Goal: Navigation & Orientation: Find specific page/section

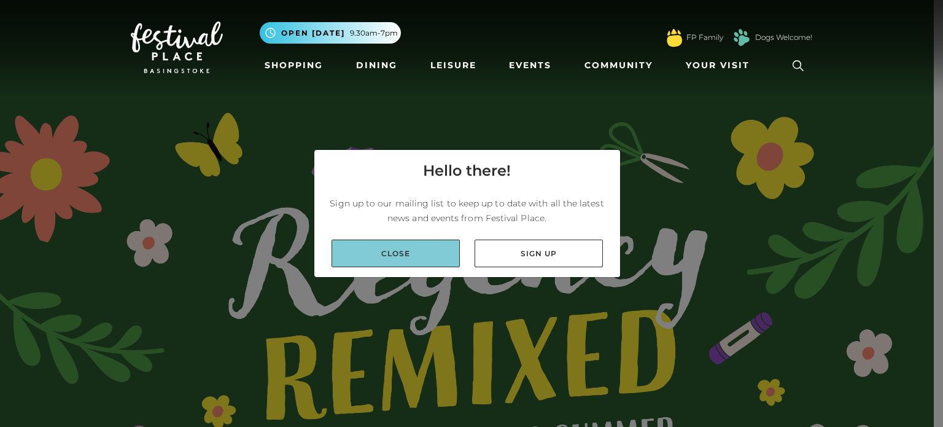
click at [441, 247] on link "Close" at bounding box center [396, 253] width 128 height 28
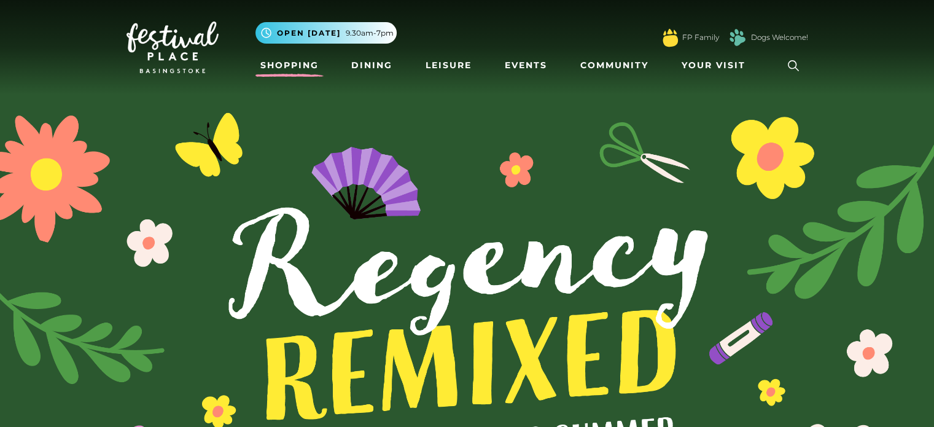
click at [296, 66] on link "Shopping" at bounding box center [289, 65] width 68 height 23
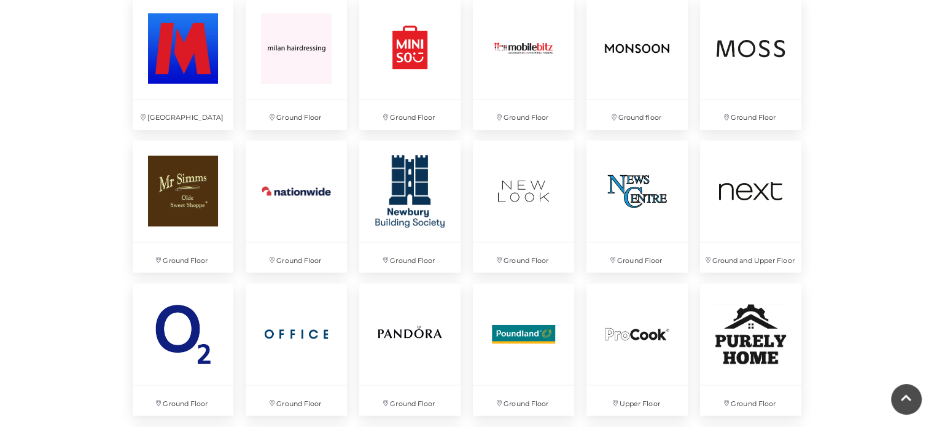
scroll to position [2213, 0]
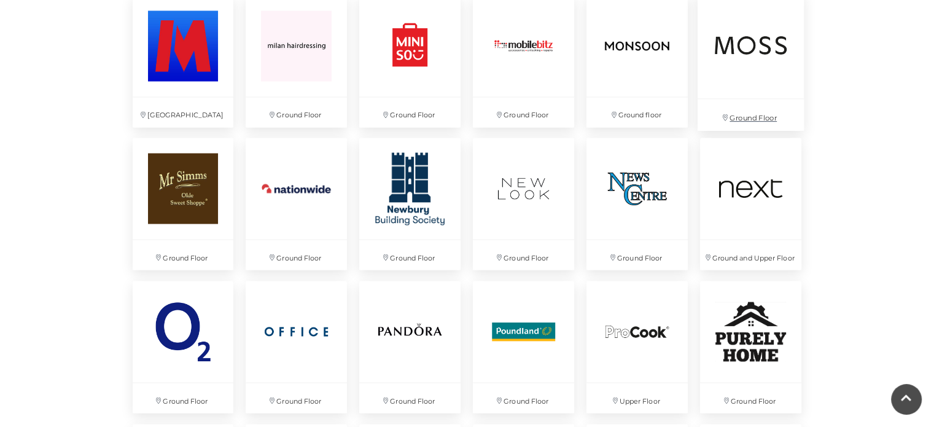
click at [731, 21] on img at bounding box center [750, 44] width 106 height 106
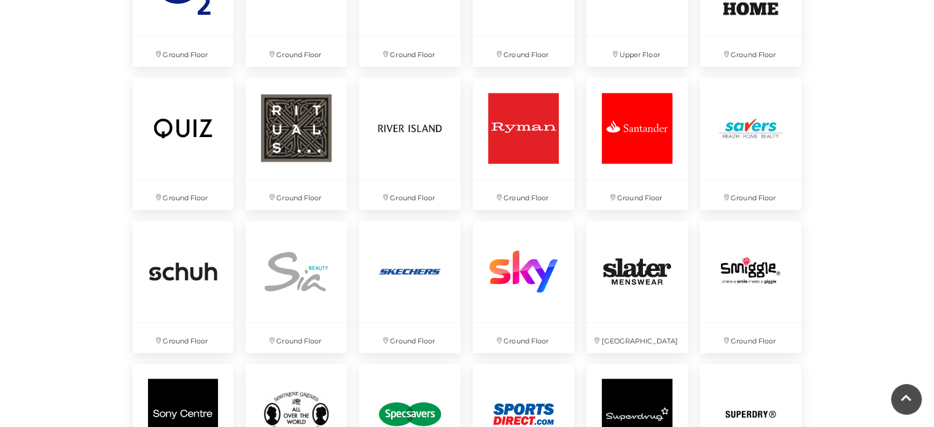
scroll to position [2559, 0]
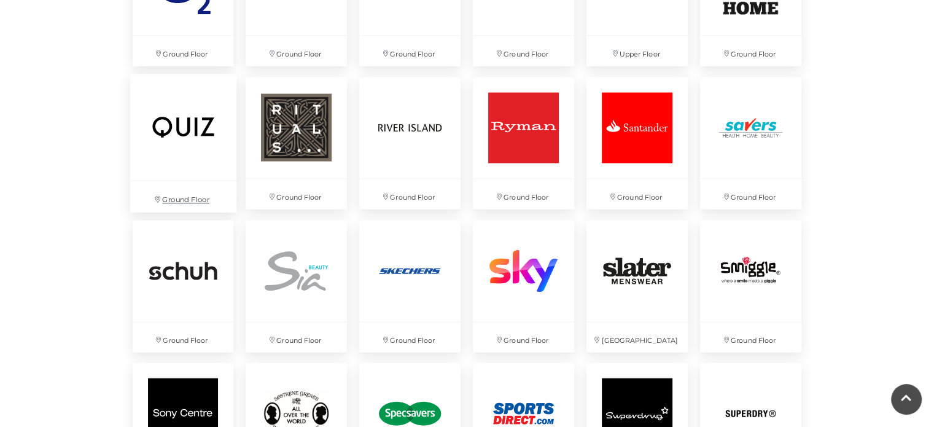
click at [190, 133] on img at bounding box center [183, 127] width 106 height 106
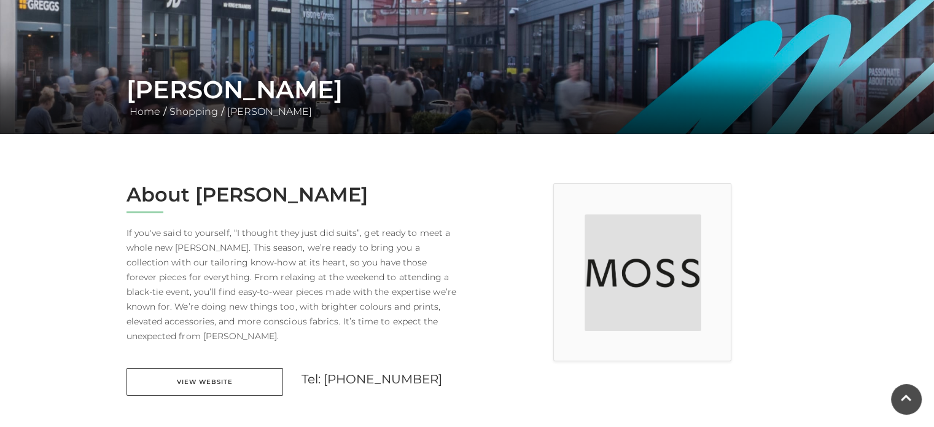
scroll to position [172, 0]
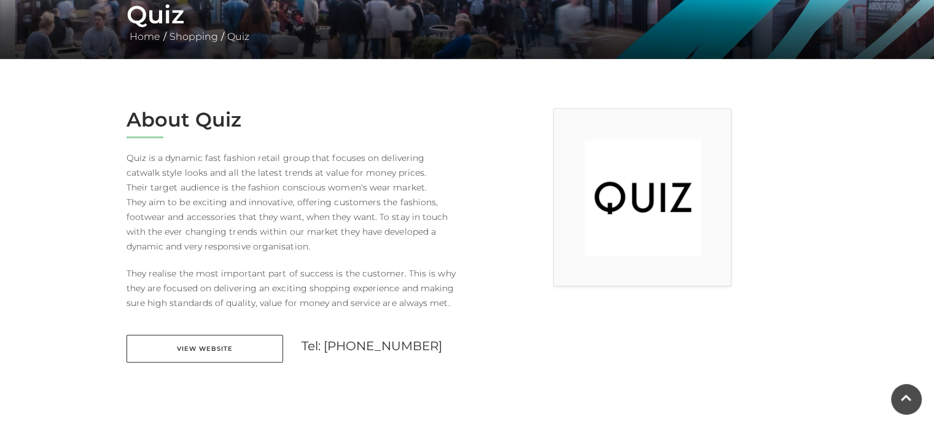
scroll to position [249, 0]
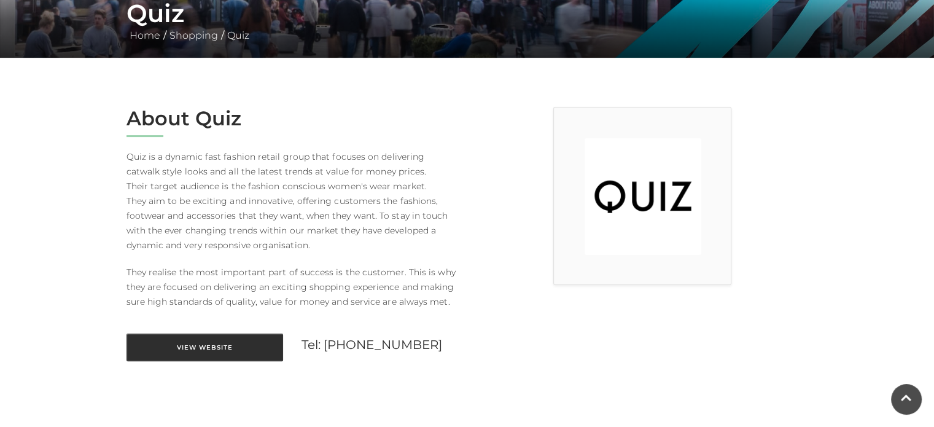
click at [233, 353] on link "View Website" at bounding box center [204, 347] width 157 height 28
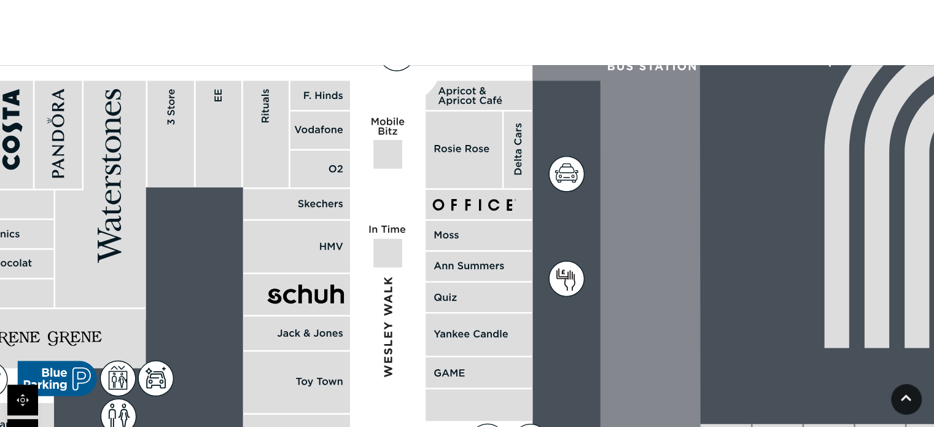
scroll to position [834, 0]
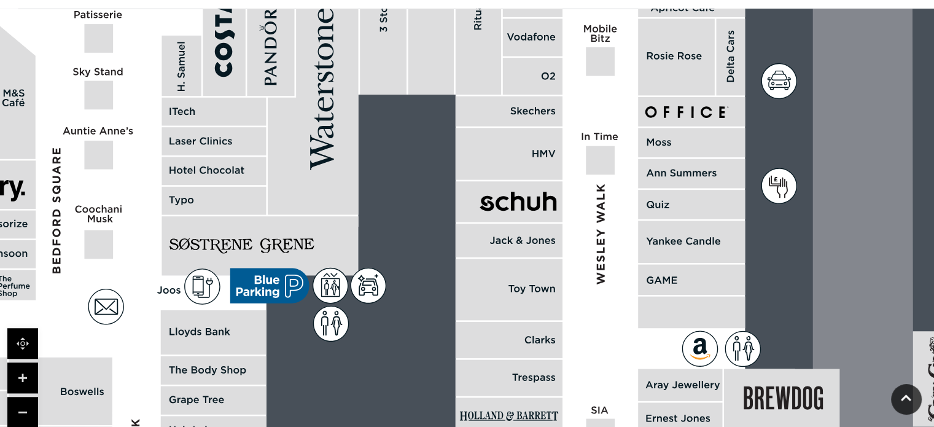
drag, startPoint x: 601, startPoint y: 311, endPoint x: 814, endPoint y: 274, distance: 215.5
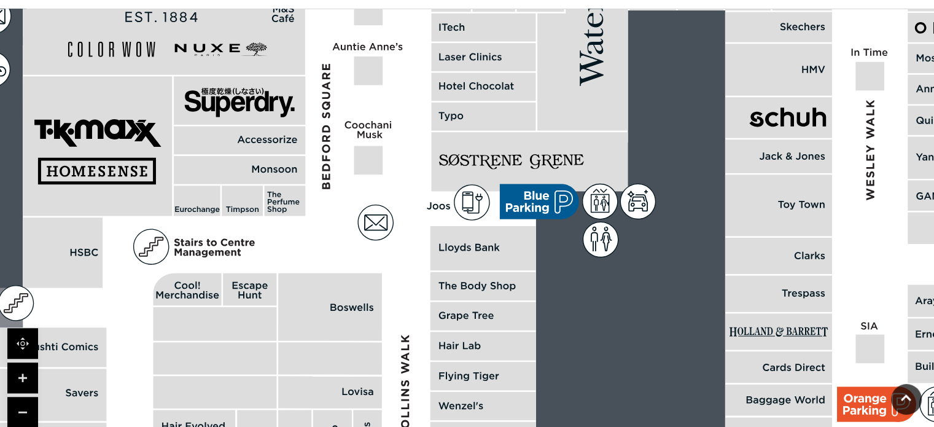
drag, startPoint x: 438, startPoint y: 179, endPoint x: 708, endPoint y: 95, distance: 282.4
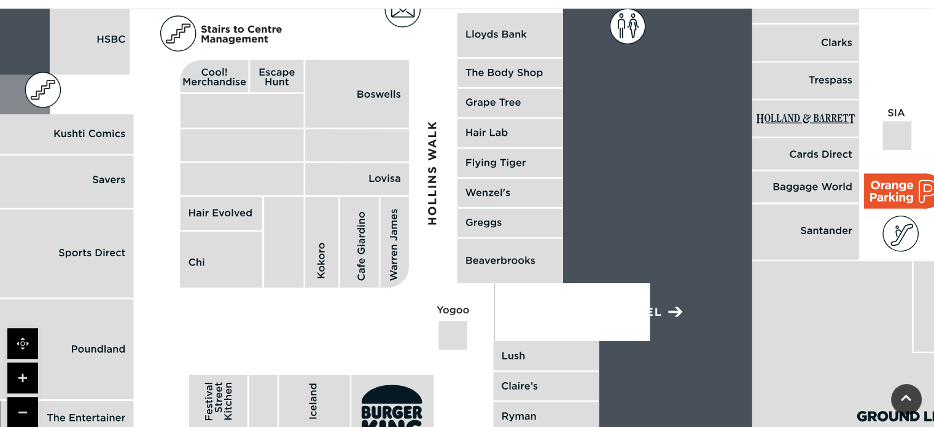
drag, startPoint x: 694, startPoint y: 291, endPoint x: 723, endPoint y: 77, distance: 216.2
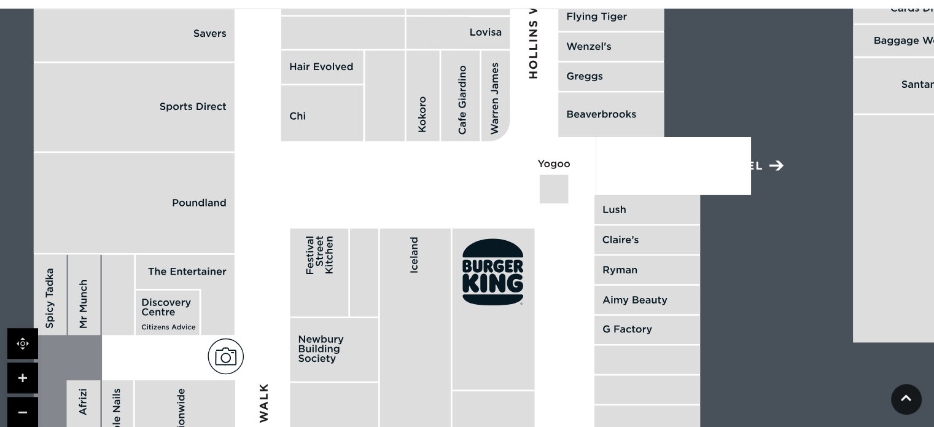
drag, startPoint x: 662, startPoint y: 196, endPoint x: 758, endPoint y: 39, distance: 183.5
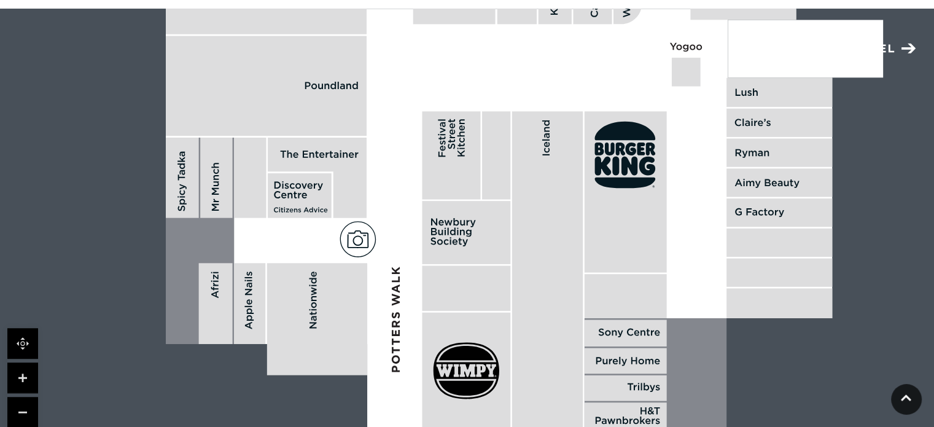
drag, startPoint x: 542, startPoint y: 280, endPoint x: 667, endPoint y: 199, distance: 149.7
click at [667, 199] on rect at bounding box center [626, 192] width 82 height 161
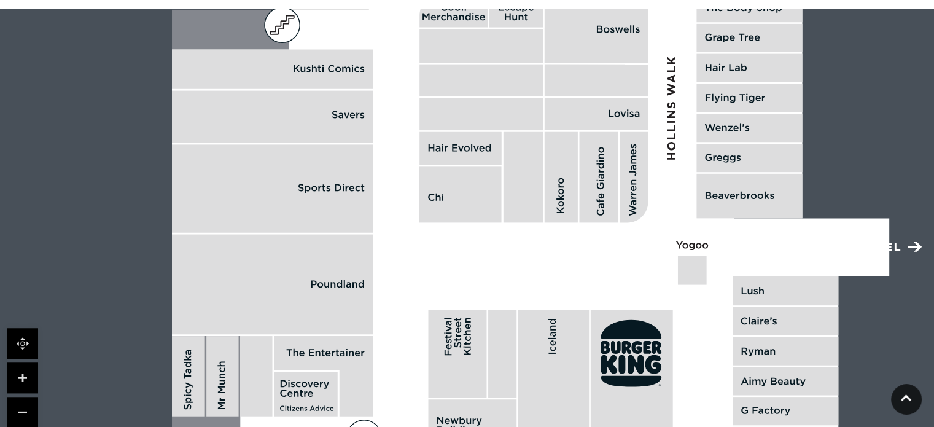
drag, startPoint x: 470, startPoint y: 107, endPoint x: 467, endPoint y: 303, distance: 195.3
click at [467, 303] on polygon at bounding box center [751, -1] width 1159 height 1343
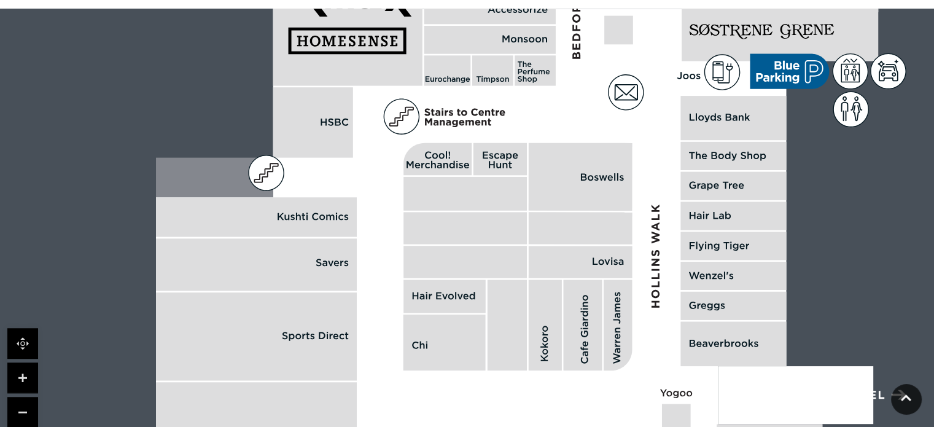
drag, startPoint x: 438, startPoint y: 227, endPoint x: 420, endPoint y: 367, distance: 141.1
click at [420, 367] on rect at bounding box center [444, 342] width 82 height 56
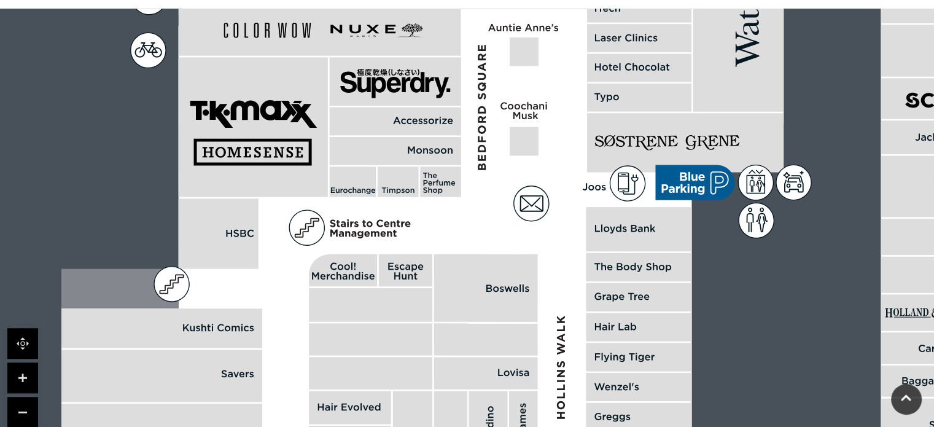
drag, startPoint x: 414, startPoint y: 196, endPoint x: 322, endPoint y: 300, distance: 139.1
click at [322, 300] on rect at bounding box center [370, 305] width 123 height 34
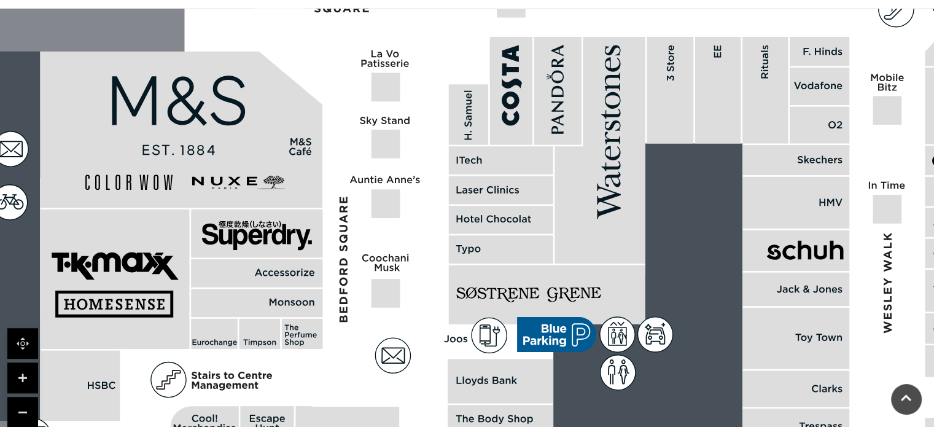
drag, startPoint x: 506, startPoint y: 249, endPoint x: 375, endPoint y: 406, distance: 205.3
click at [375, 406] on polygon at bounding box center [502, 410] width 1159 height 1343
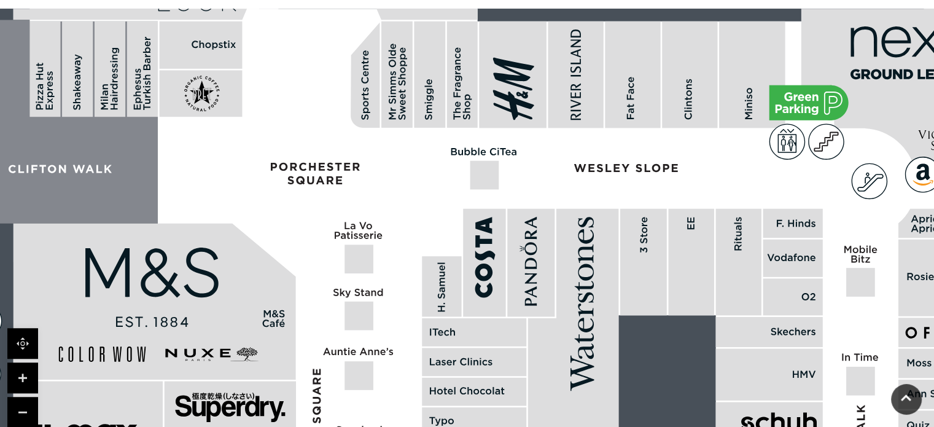
drag, startPoint x: 462, startPoint y: 300, endPoint x: 432, endPoint y: 453, distance: 156.4
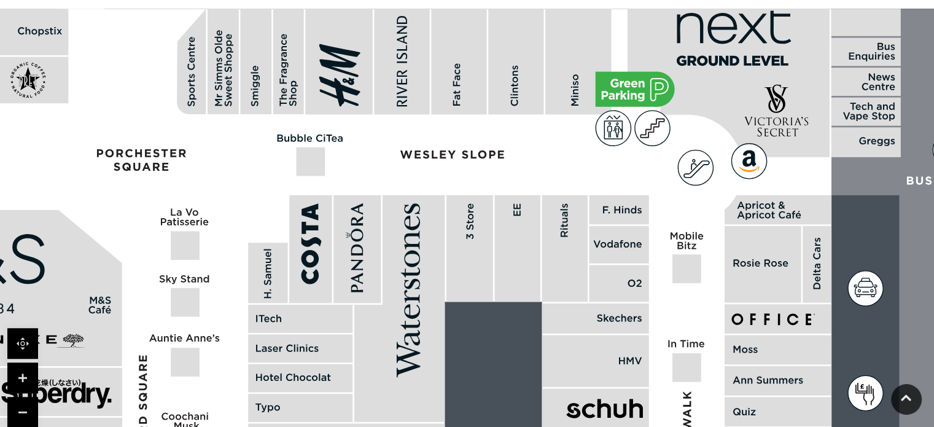
drag, startPoint x: 596, startPoint y: 329, endPoint x: 422, endPoint y: 316, distance: 174.3
click at [422, 316] on polygon at bounding box center [399, 308] width 90 height 227
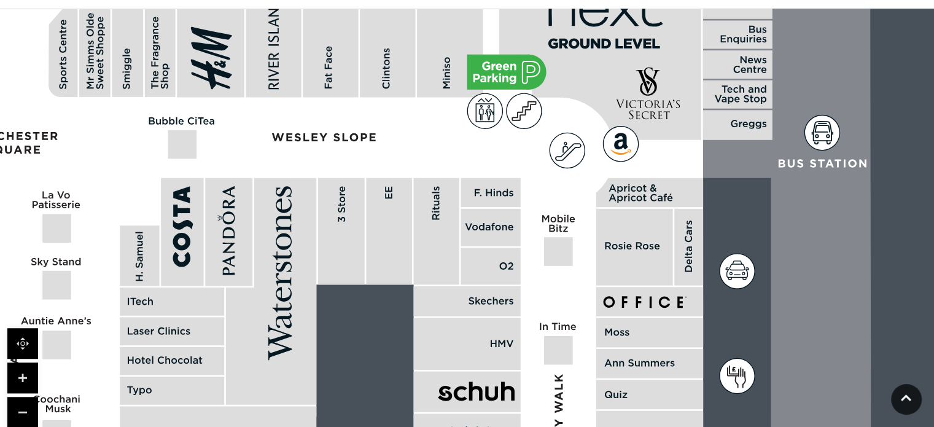
drag, startPoint x: 483, startPoint y: 196, endPoint x: 341, endPoint y: 173, distance: 143.0
click at [341, 178] on rect at bounding box center [341, 231] width 47 height 107
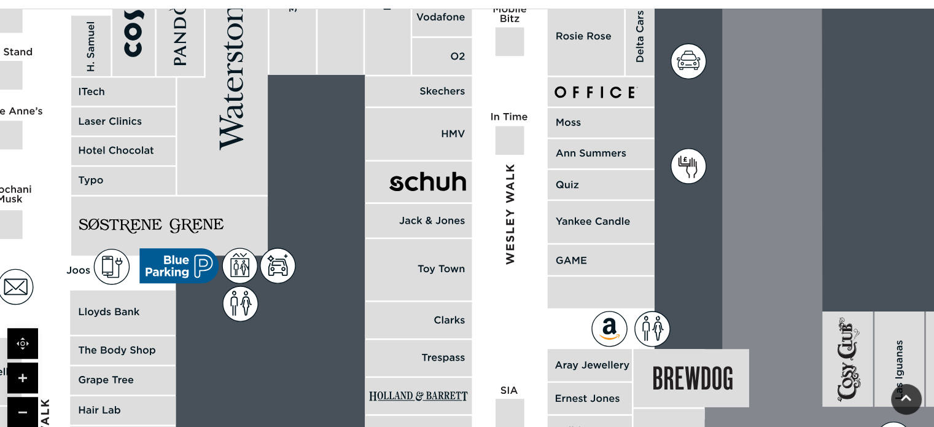
drag, startPoint x: 602, startPoint y: 383, endPoint x: 581, endPoint y: 177, distance: 206.7
click at [581, 177] on rect at bounding box center [601, 184] width 107 height 29
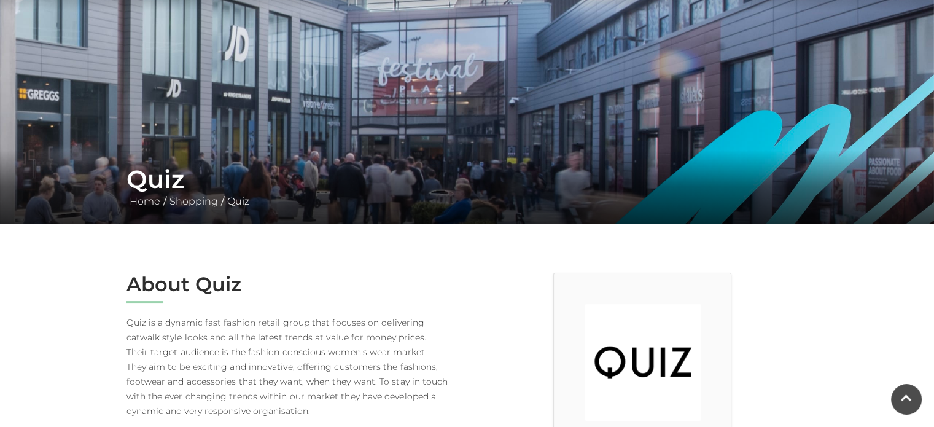
scroll to position [0, 0]
